Goal: Task Accomplishment & Management: Use online tool/utility

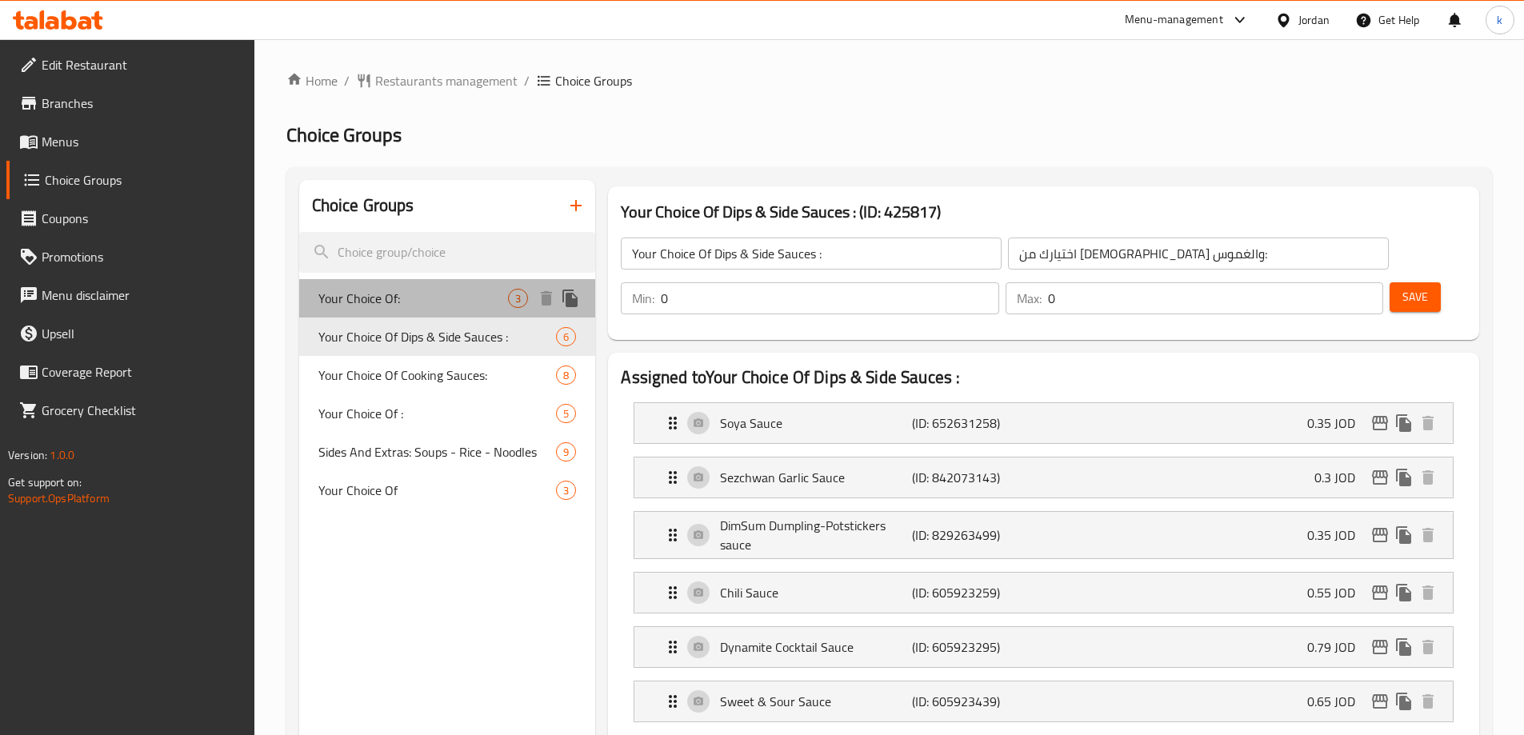
click at [412, 282] on div "Your Choice Of: 3" at bounding box center [447, 298] width 297 height 38
type input "Your Choice Of:"
type input "أختيارك من:"
type input "1"
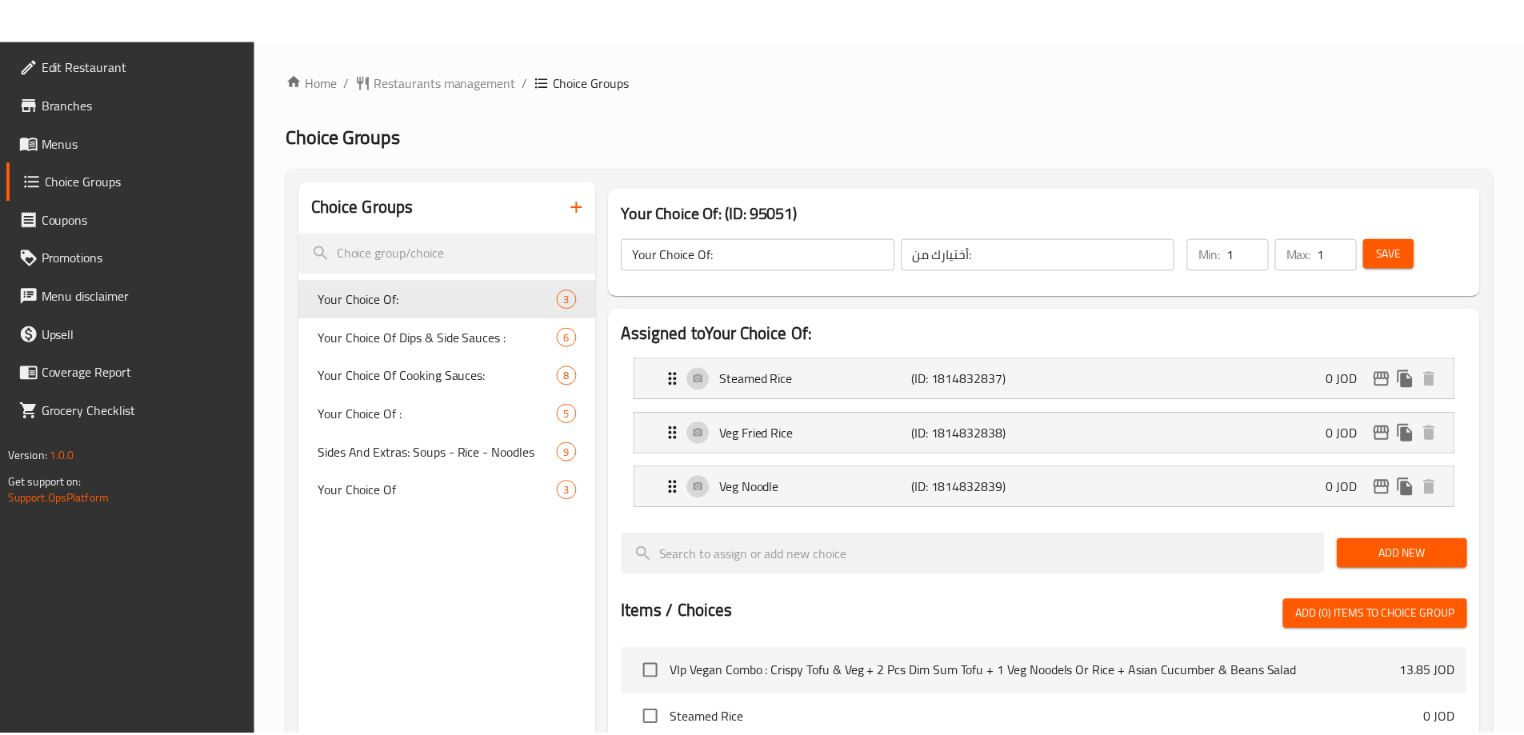
scroll to position [524, 0]
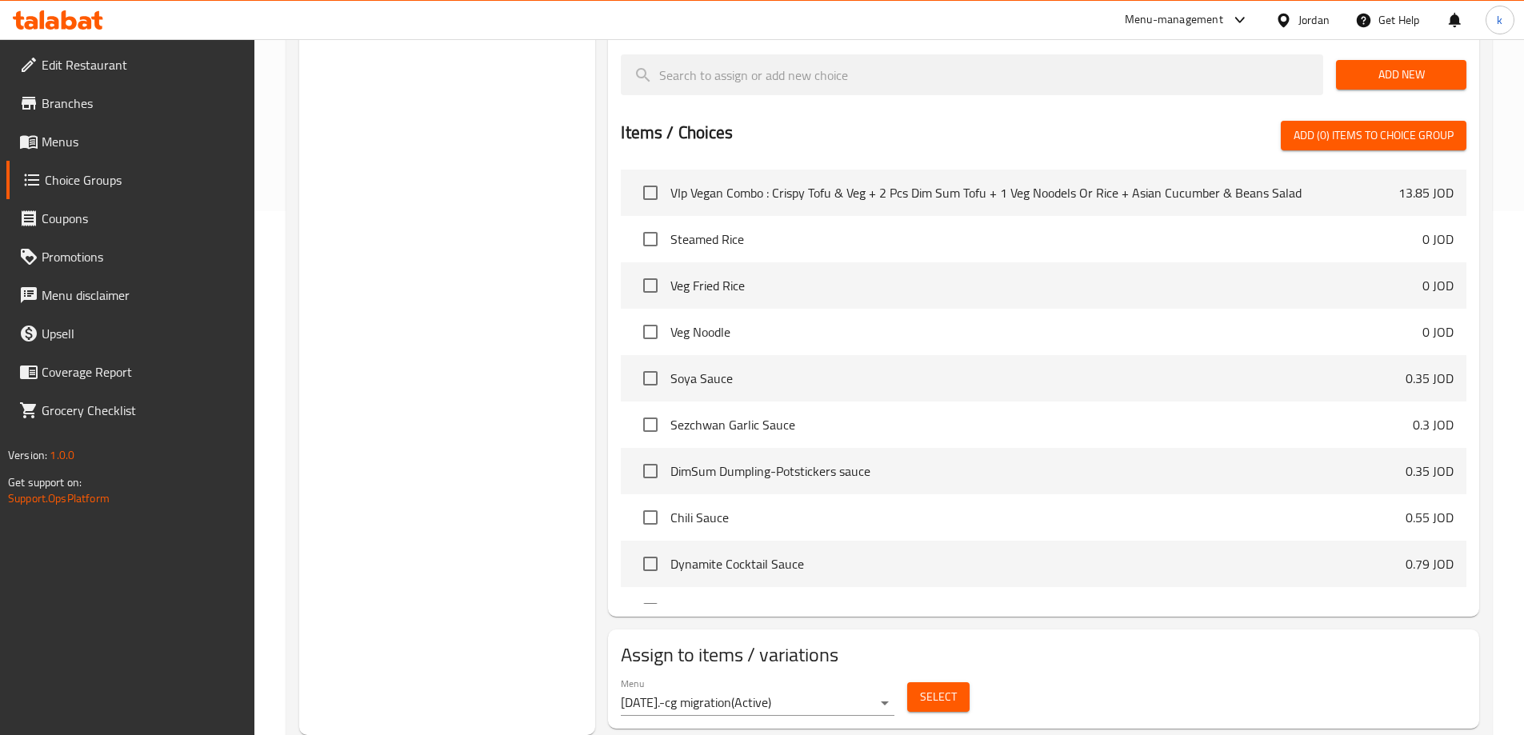
click at [1207, 671] on div "Menu [DATE].-cg migration ( Active ) Select" at bounding box center [1043, 696] width 858 height 51
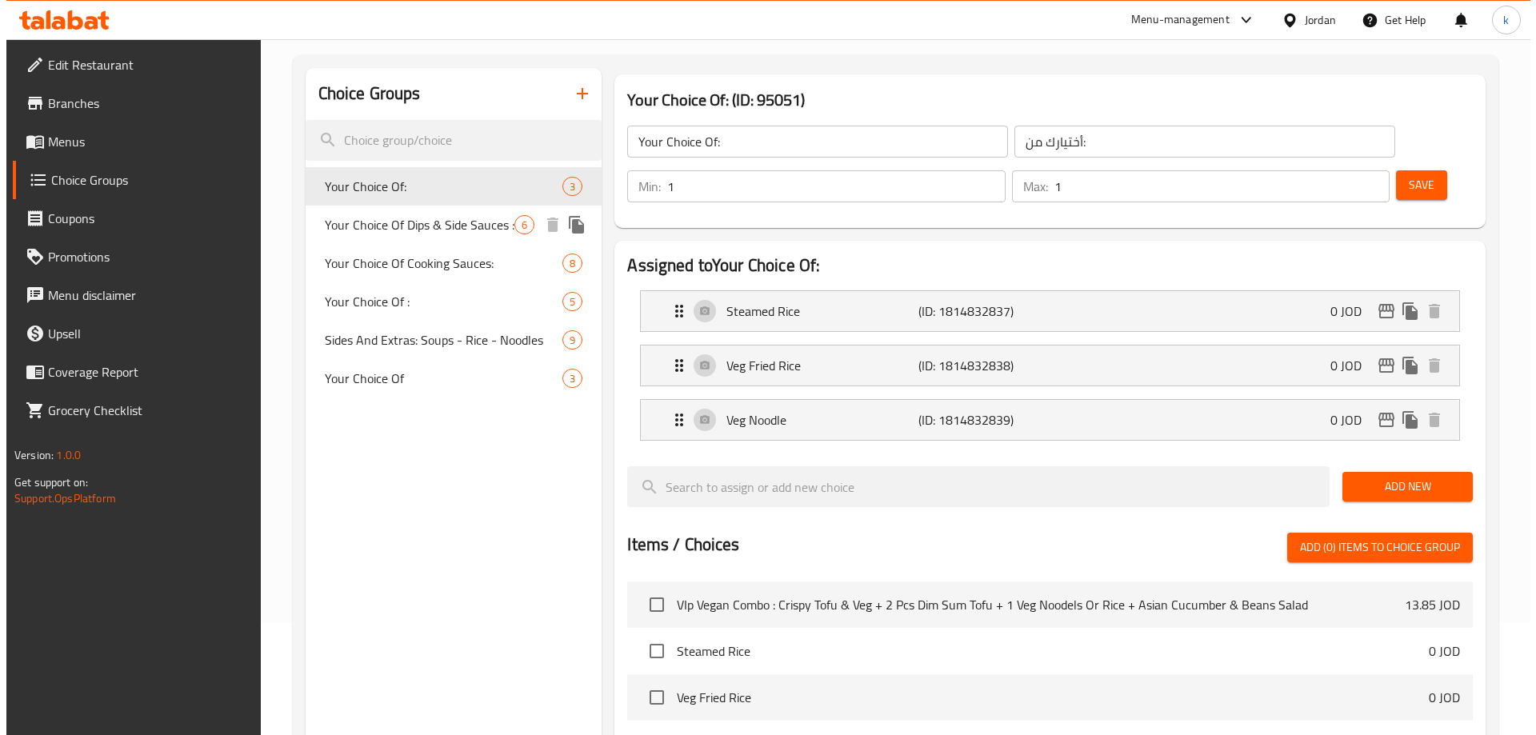
scroll to position [0, 0]
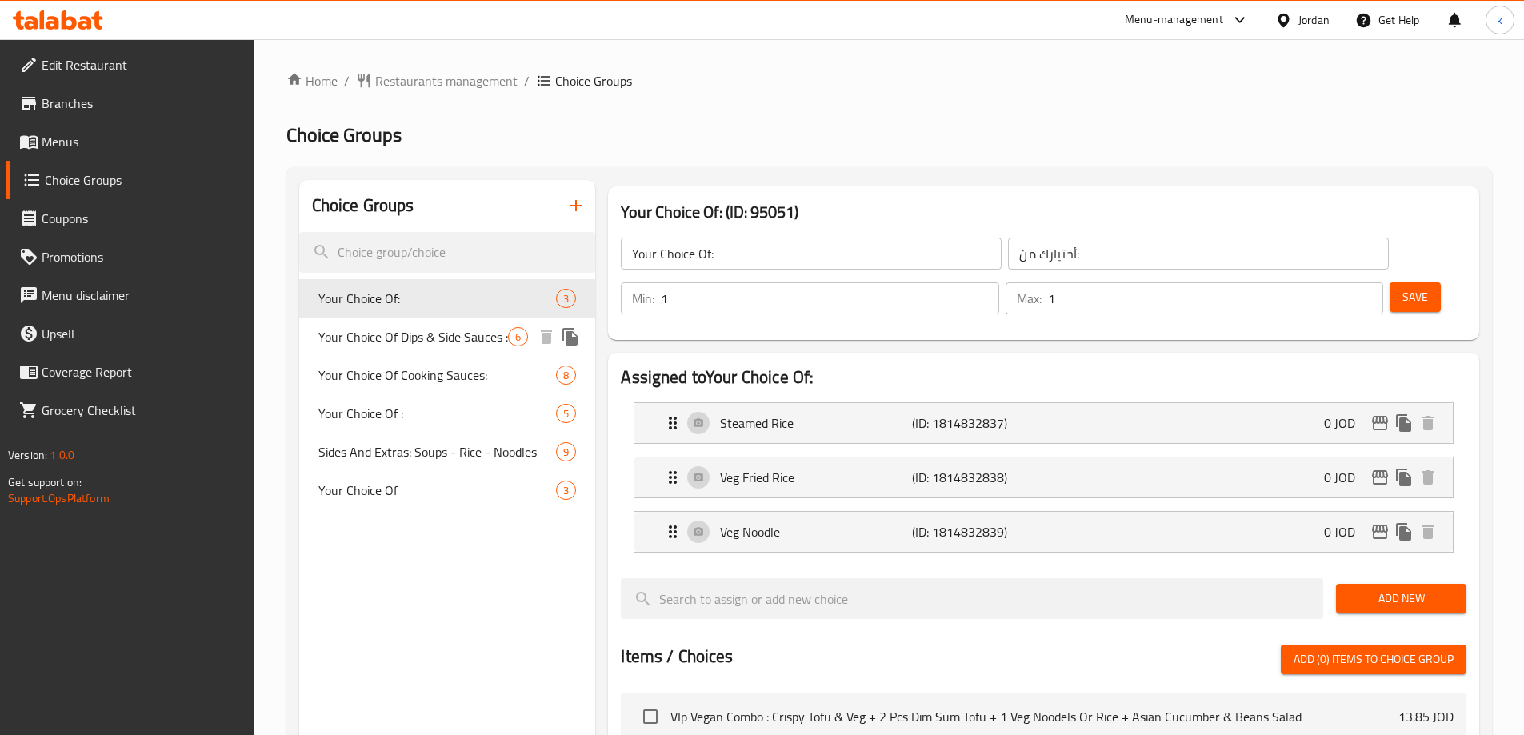
click at [415, 341] on span "Your Choice Of Dips & Side Sauces :" at bounding box center [413, 336] width 190 height 19
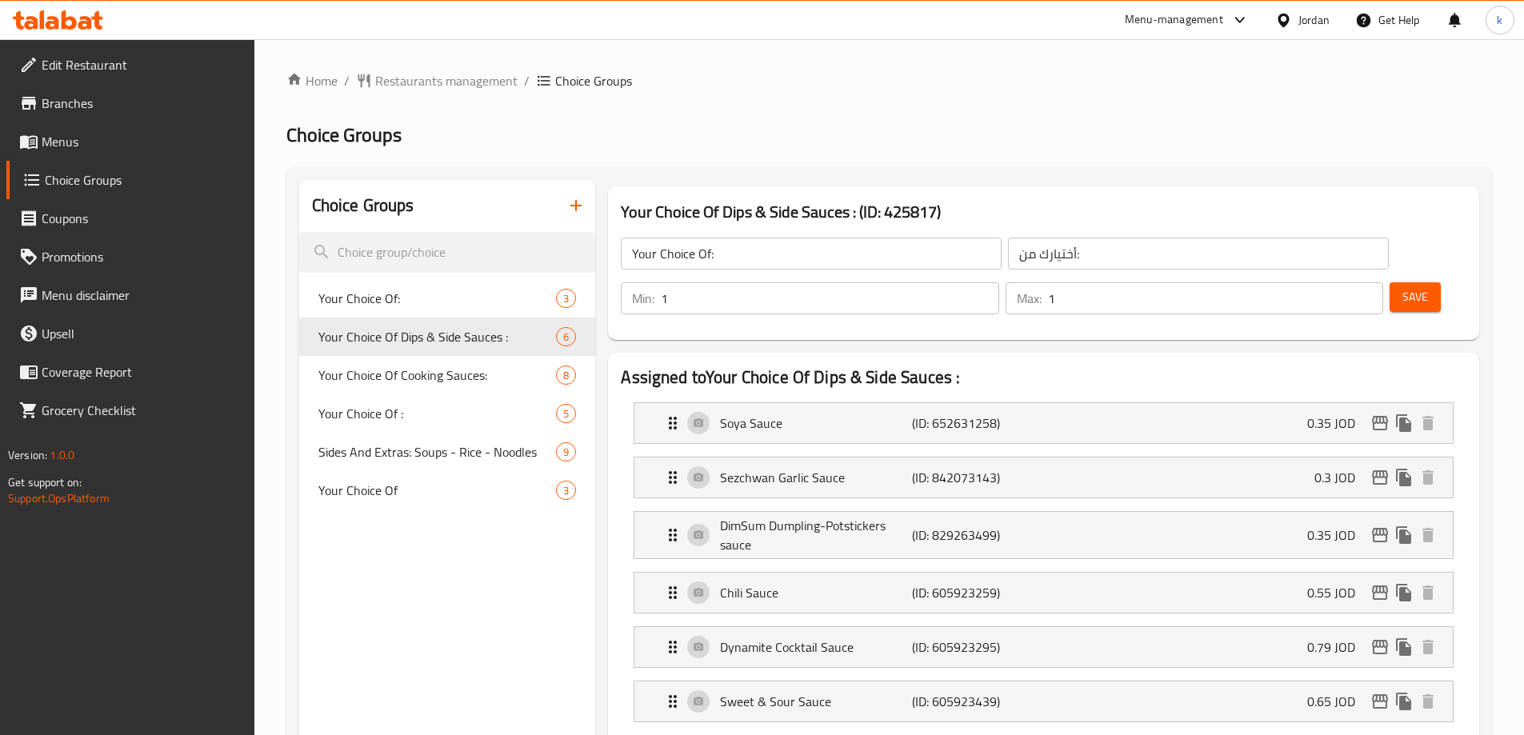
type input "Your Choice Of Dips & Side Sauces :"
type input "اختيارك من [DEMOGRAPHIC_DATA] والغموس:"
type input "0"
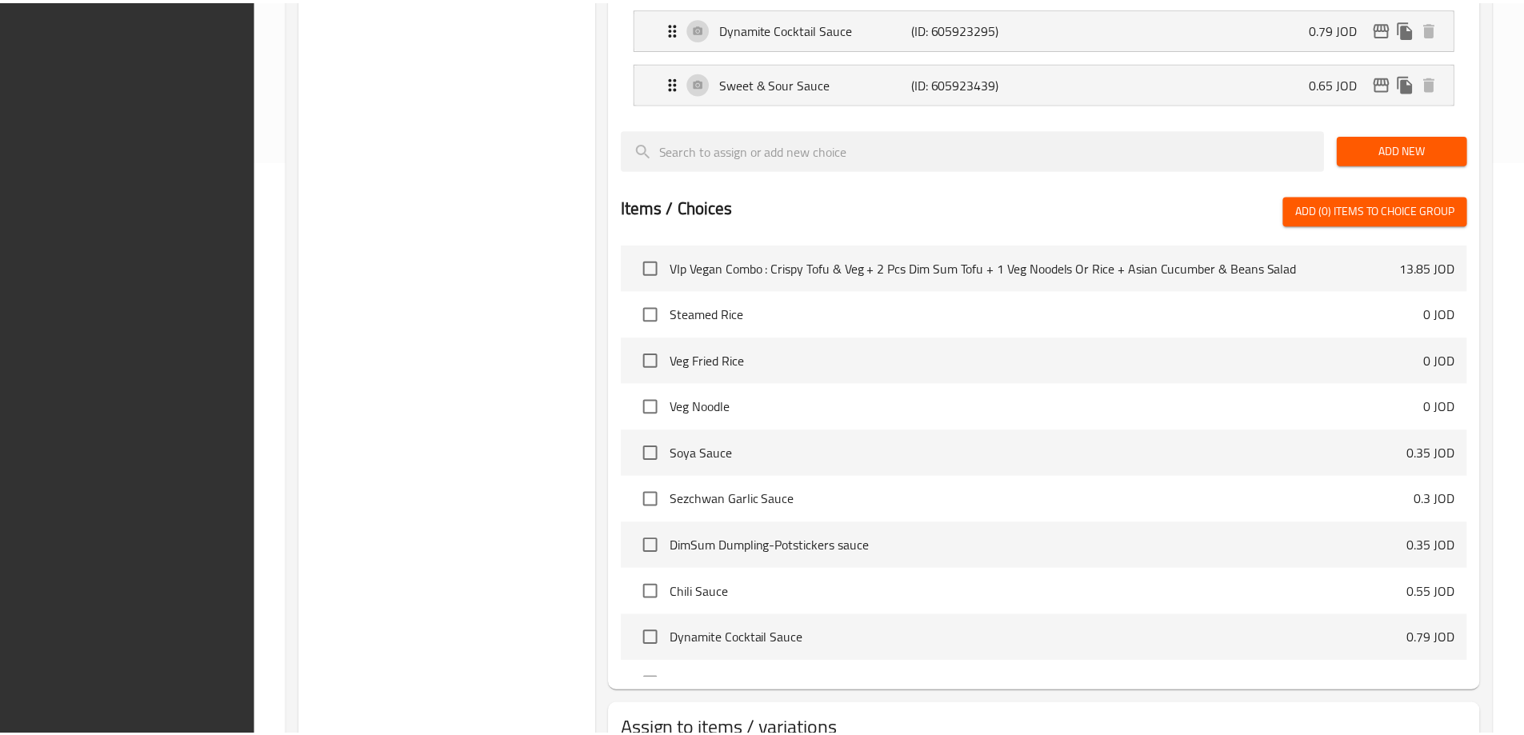
scroll to position [694, 0]
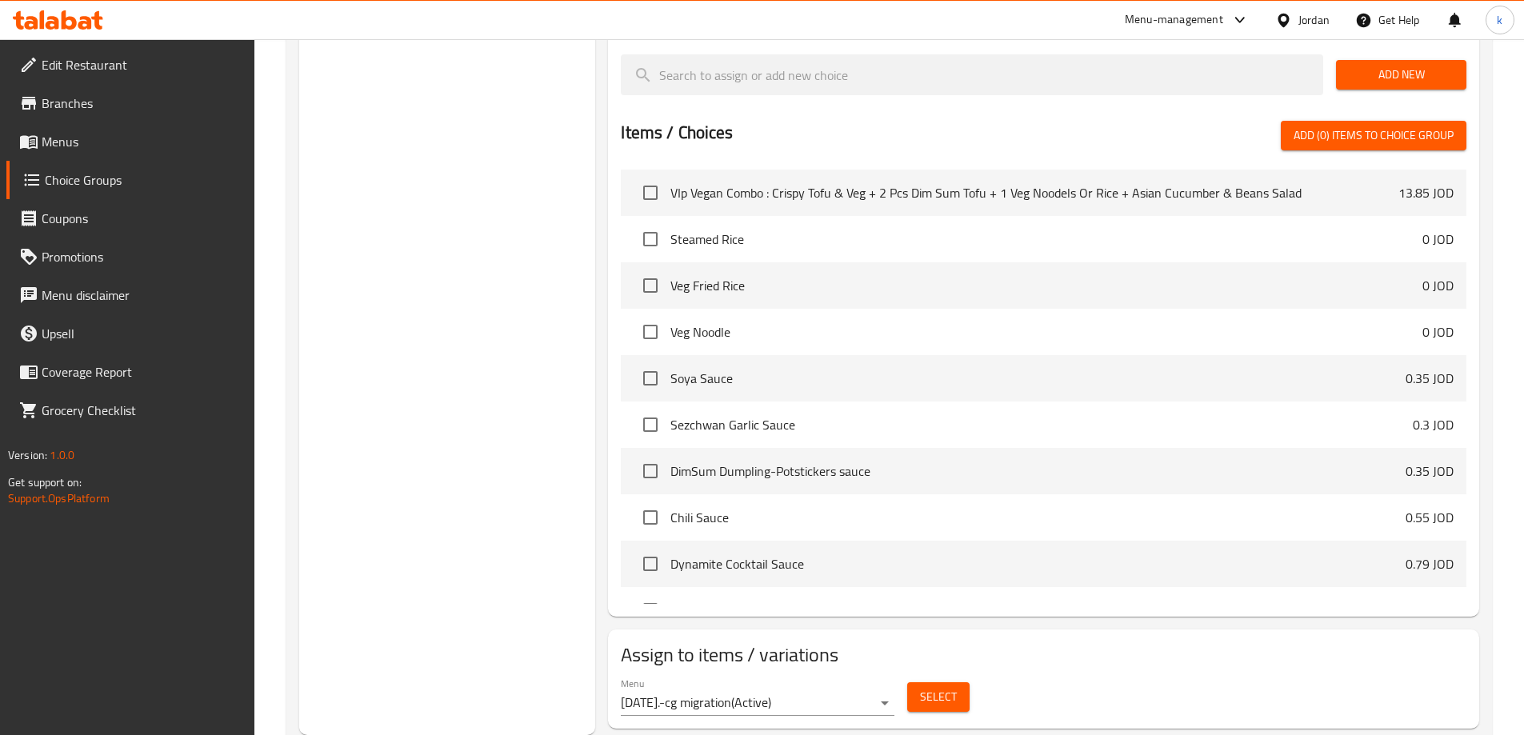
click at [1196, 671] on div "Menu [DATE].-cg migration ( Active ) Select" at bounding box center [1043, 696] width 858 height 51
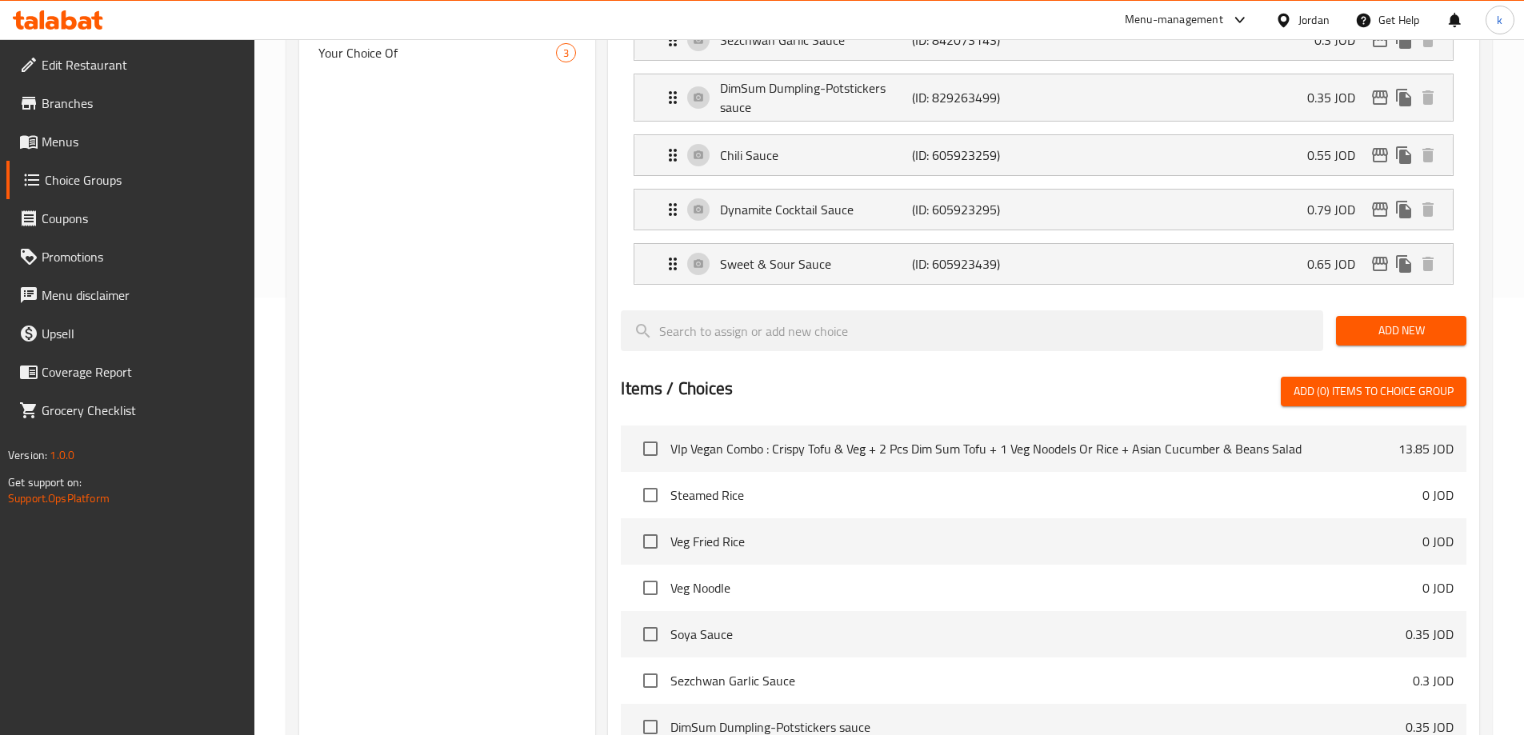
scroll to position [294, 0]
